Goal: Information Seeking & Learning: Understand process/instructions

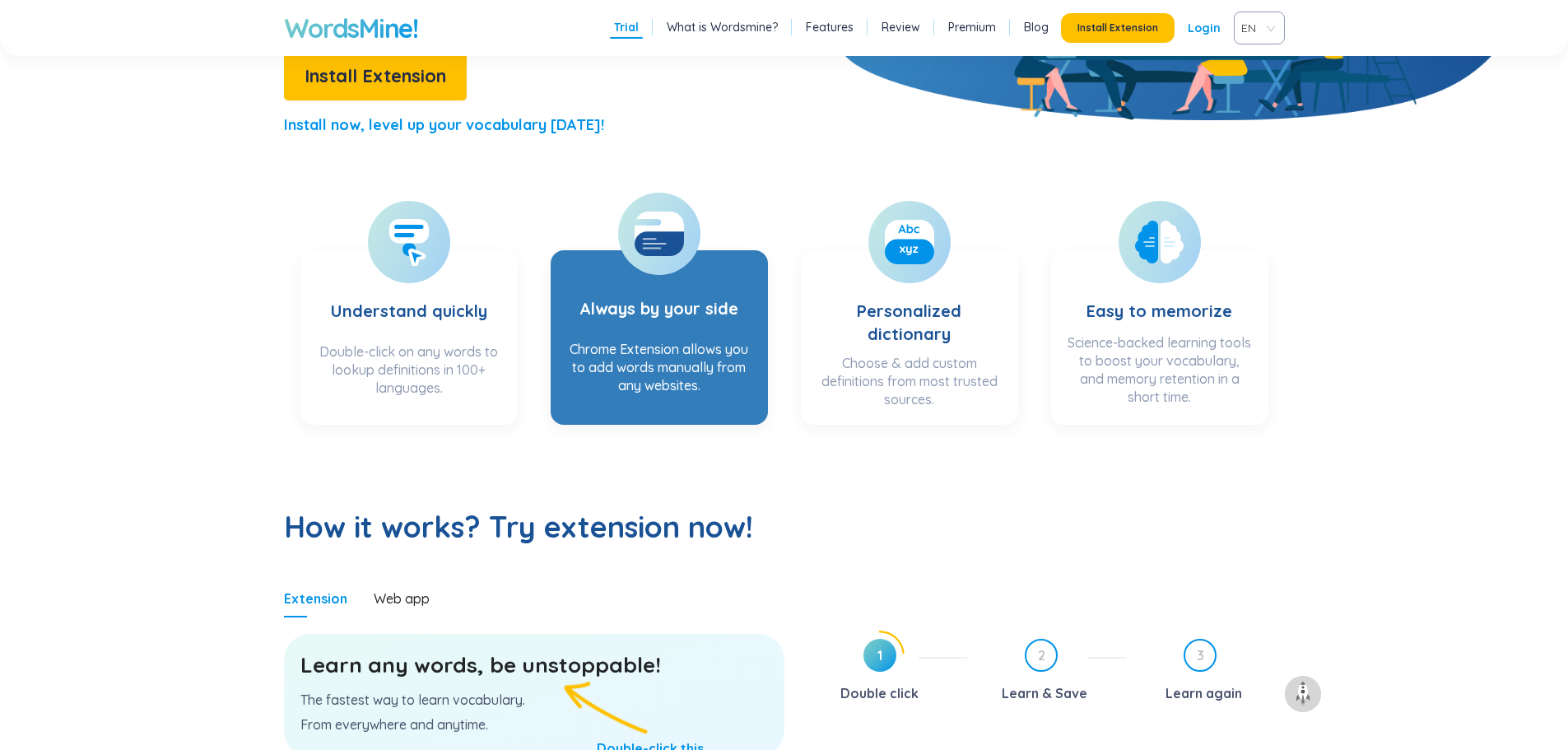
scroll to position [824, 0]
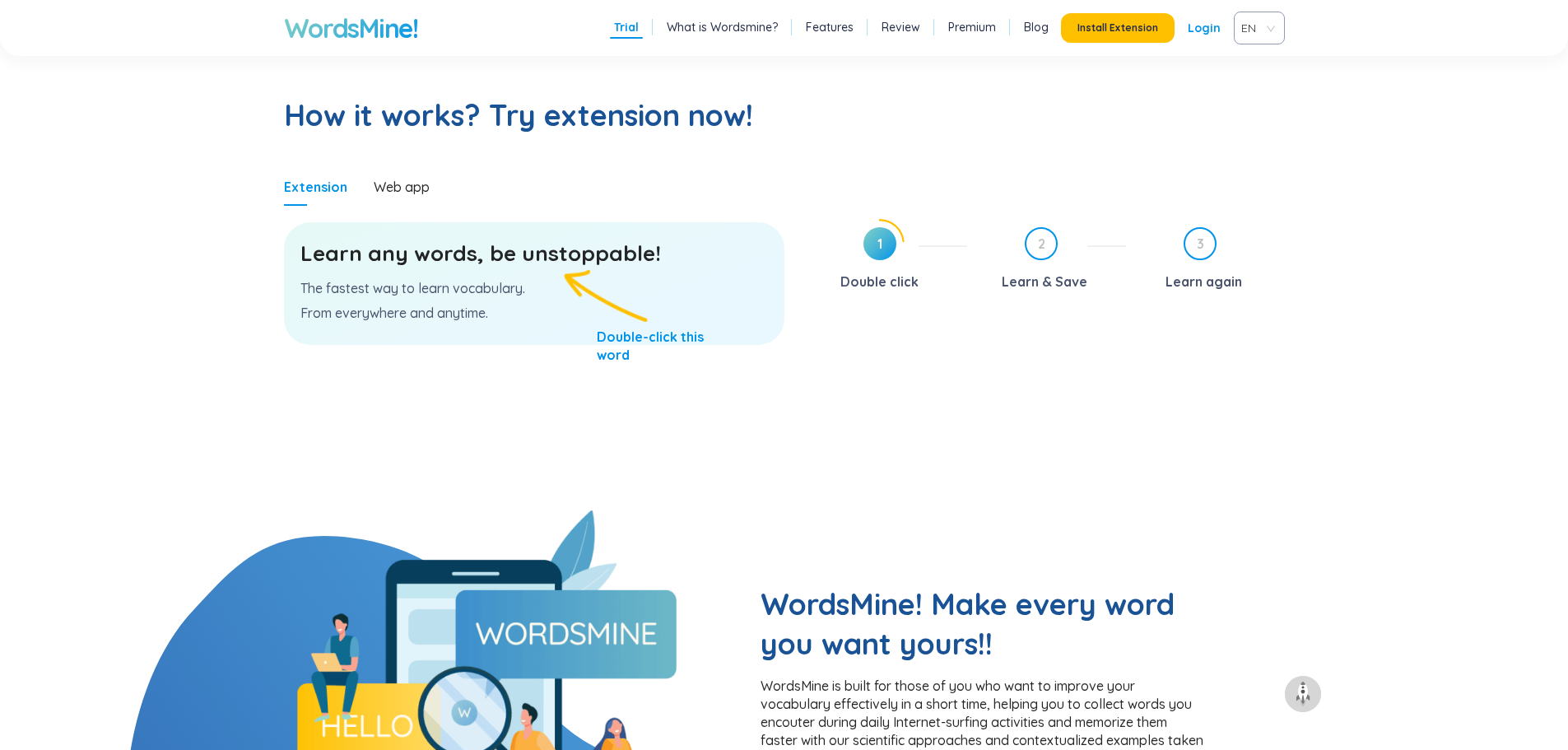
click at [570, 285] on p "The fastest way to learn vocabulary." at bounding box center [535, 288] width 468 height 18
click at [476, 297] on div "Learn any words, be unstoppable! The fastest way to learn vocabulary. From ever…" at bounding box center [534, 284] width 500 height 122
click at [480, 253] on h3 "Learn any words, be unstoppable!" at bounding box center [535, 253] width 468 height 30
click at [406, 186] on div "Web app" at bounding box center [401, 186] width 56 height 18
click at [868, 249] on span "1" at bounding box center [879, 244] width 32 height 32
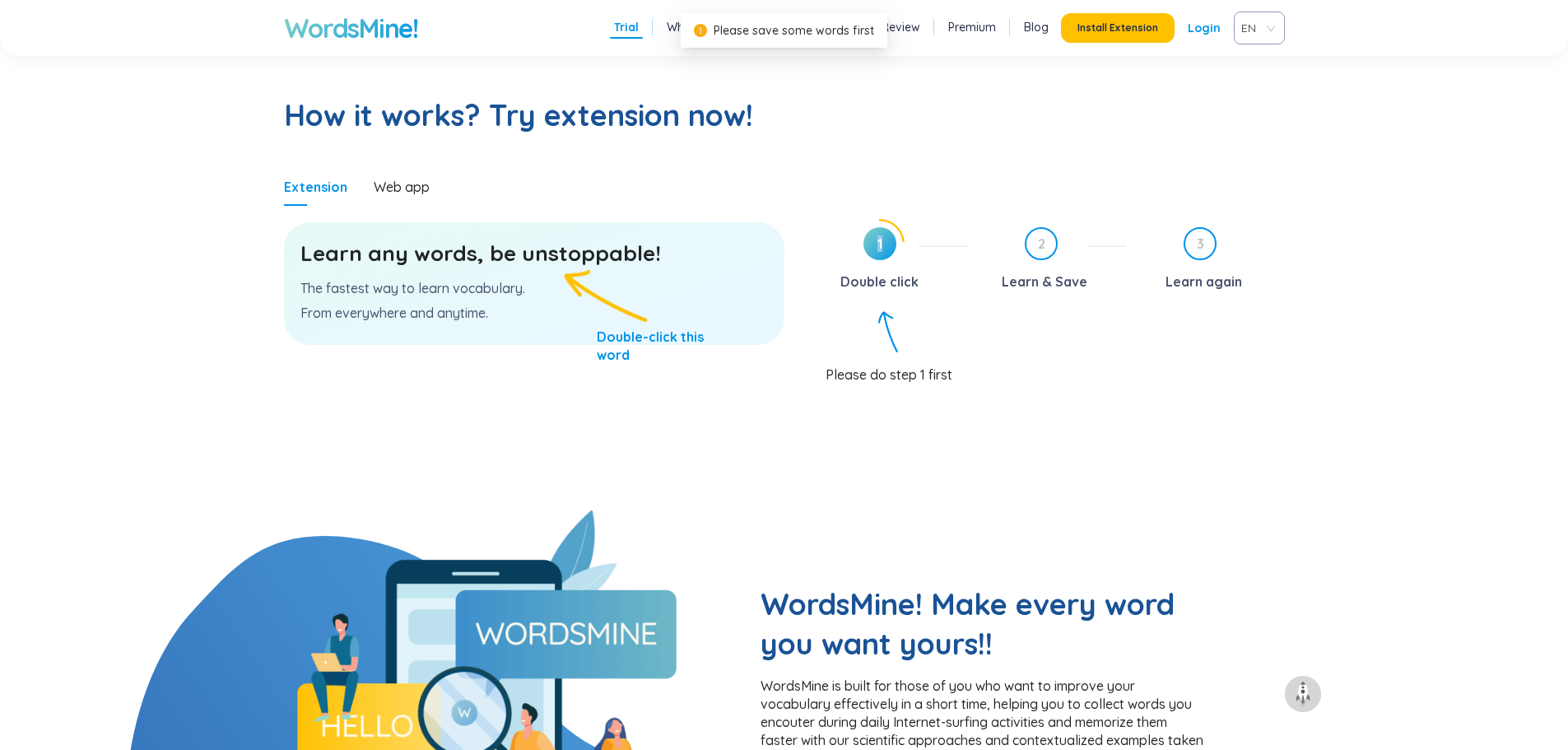
click at [870, 250] on span "1" at bounding box center [879, 244] width 32 height 32
click at [869, 250] on span "1" at bounding box center [879, 244] width 32 height 32
click at [875, 387] on div "1 Double click 2 Learn & Save 3 Learn again Please do step 1 first" at bounding box center [1047, 364] width 476 height 291
click at [877, 360] on div "Please do step 1 first" at bounding box center [1055, 365] width 459 height 32
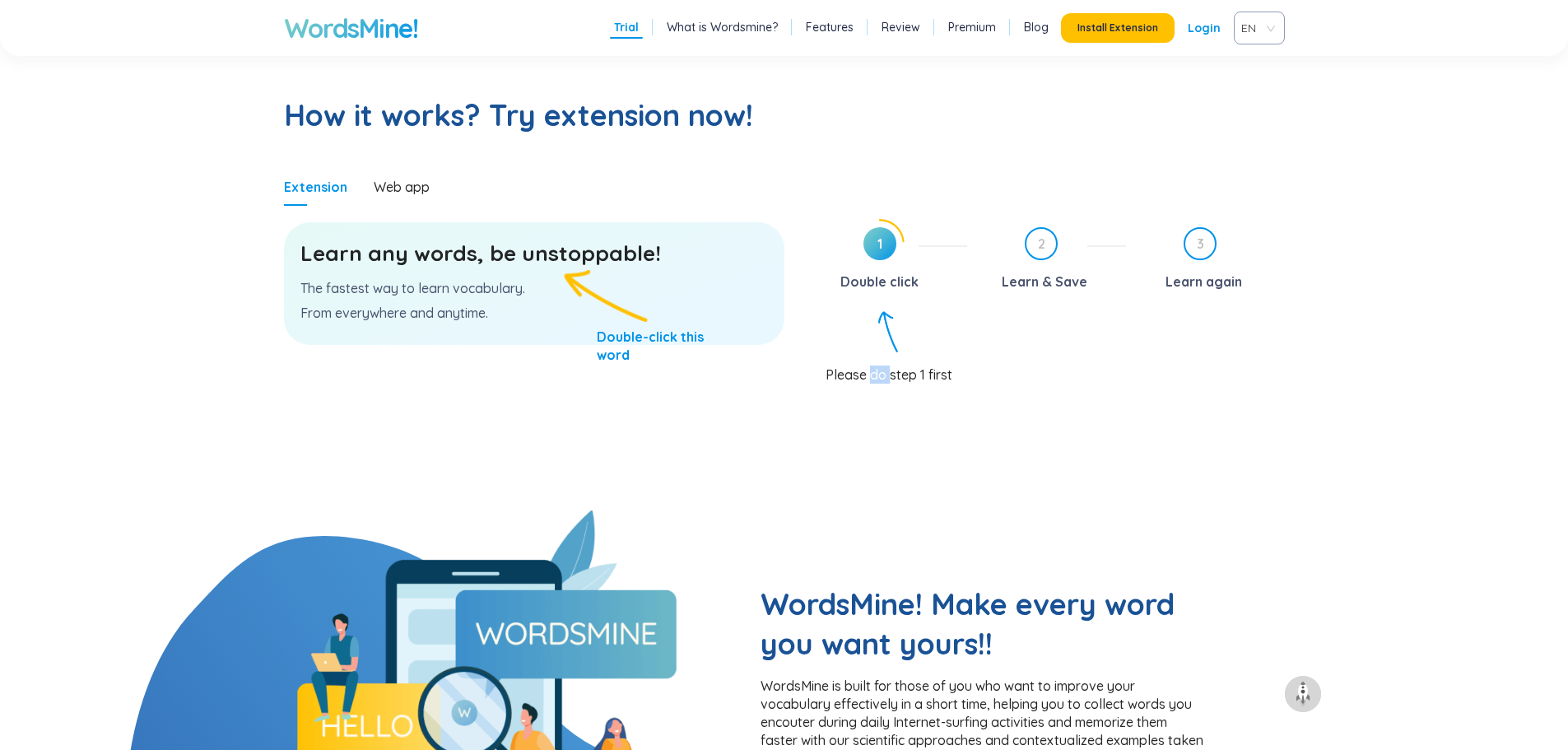
click at [877, 360] on div "Please do step 1 first" at bounding box center [1055, 364] width 459 height 32
click at [871, 249] on span "1" at bounding box center [879, 244] width 32 height 32
click at [633, 345] on div "Learn any words, be unstoppable! The fastest way to learn vocabulary. From ever…" at bounding box center [534, 284] width 500 height 122
click at [533, 289] on p "The fastest way to learn vocabulary." at bounding box center [535, 288] width 468 height 18
